Goal: Complete application form

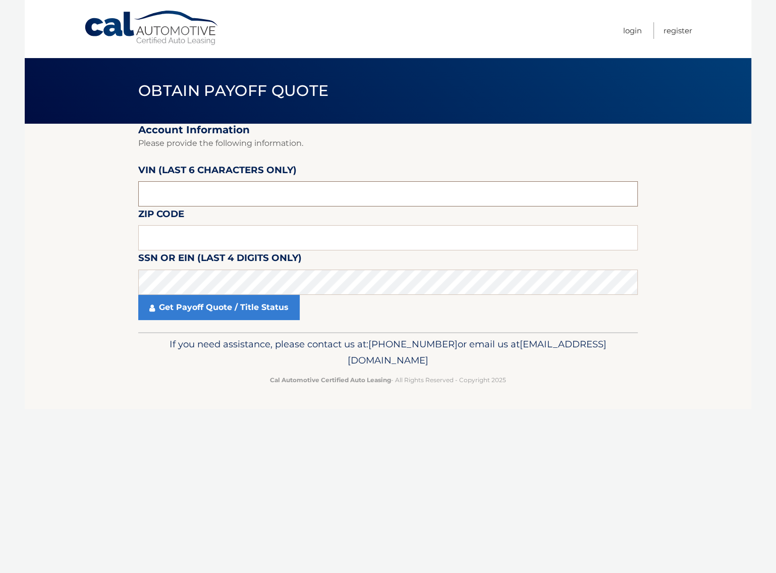
click at [208, 202] on input "text" at bounding box center [388, 193] width 500 height 25
paste input "106142"
type input "106142"
click at [161, 230] on input "text" at bounding box center [388, 237] width 500 height 25
type input "07029"
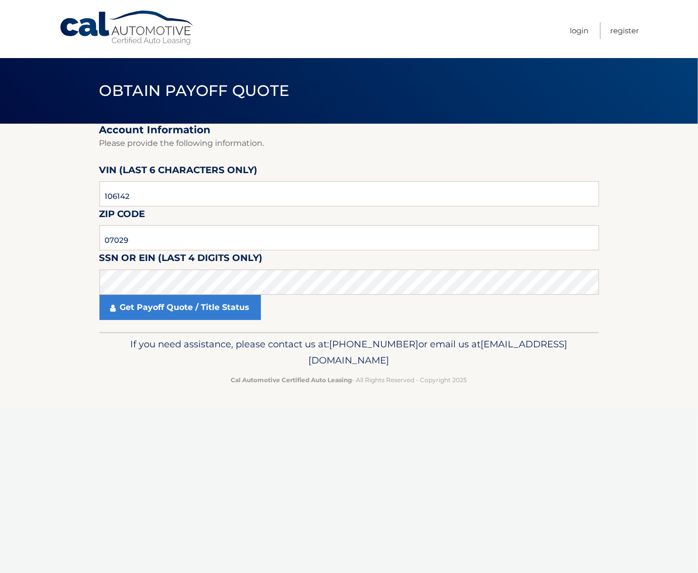
click at [3, 483] on div "Cal Automotive Menu Login Register Obtain Payoff Quote ×" at bounding box center [349, 286] width 698 height 573
click at [9, 482] on div "Cal Automotive Menu Login Register Obtain Payoff Quote ×" at bounding box center [349, 286] width 698 height 573
